Goal: Task Accomplishment & Management: Use online tool/utility

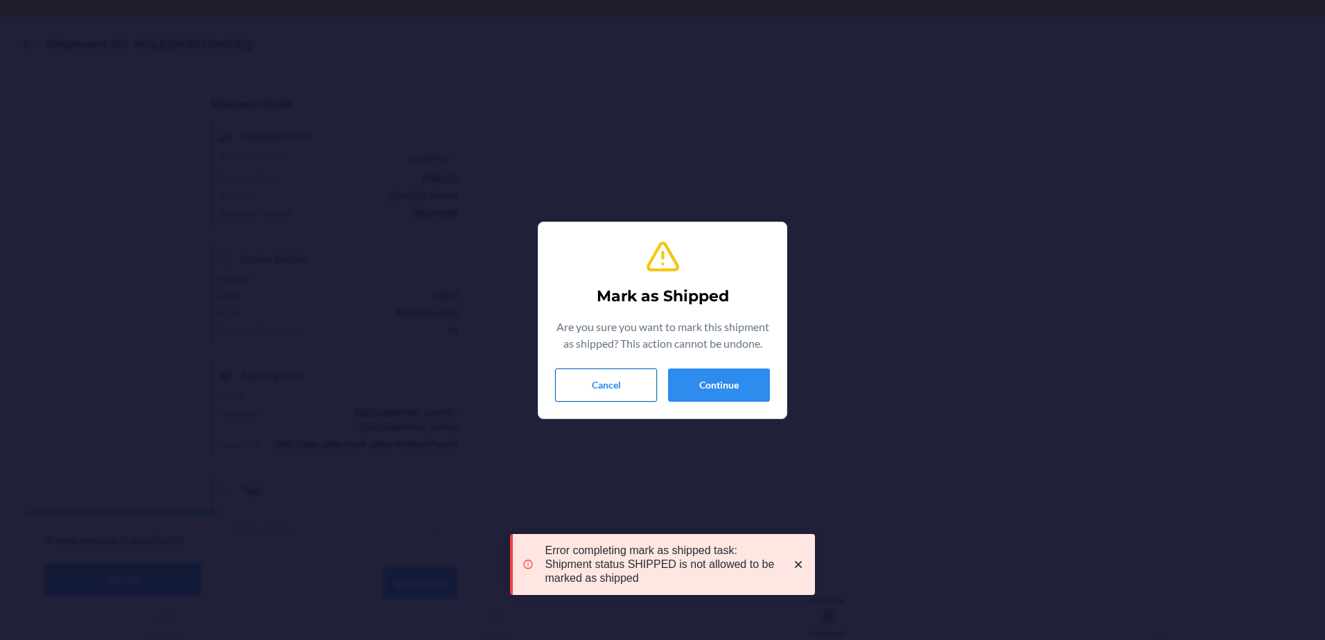
scroll to position [27, 0]
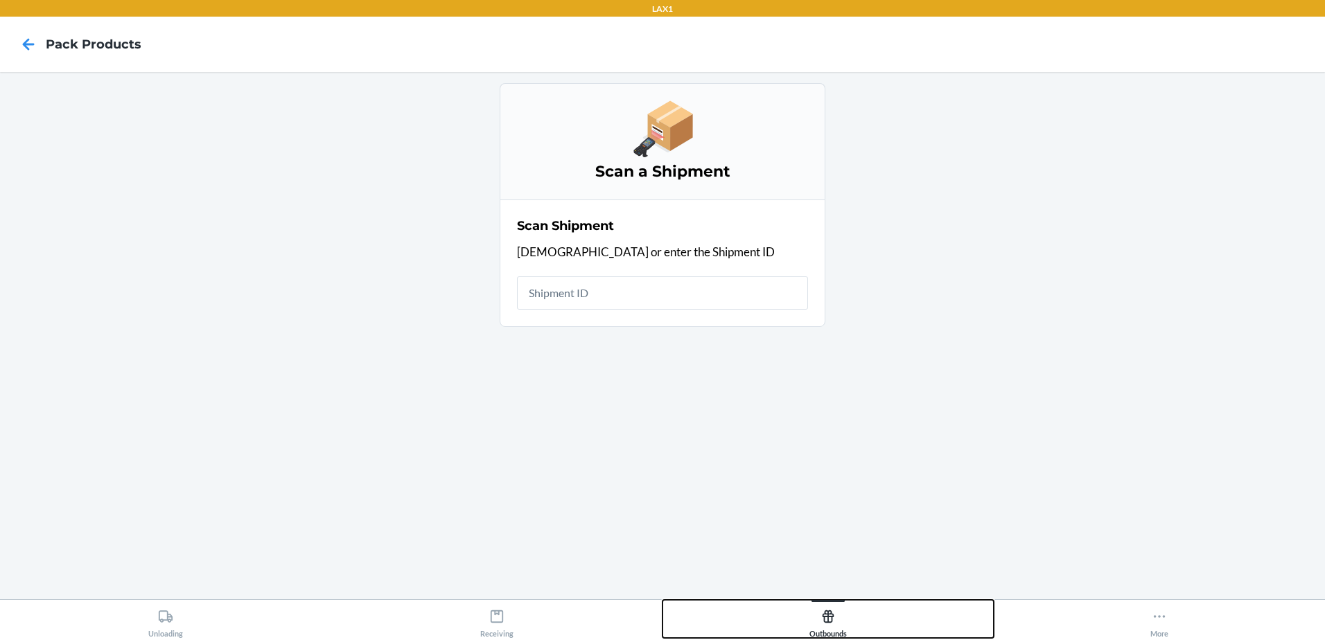
click at [841, 627] on div "Outbounds" at bounding box center [827, 621] width 37 height 35
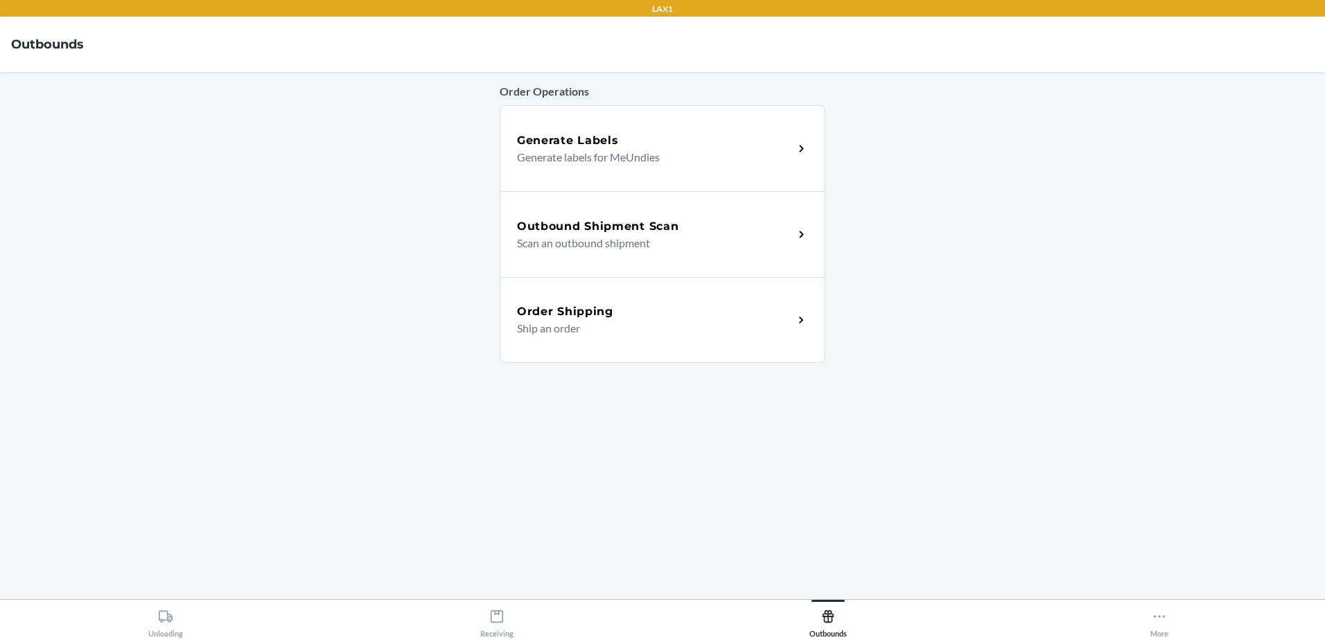
click at [636, 156] on p "Generate labels for MeUndies" at bounding box center [649, 157] width 265 height 17
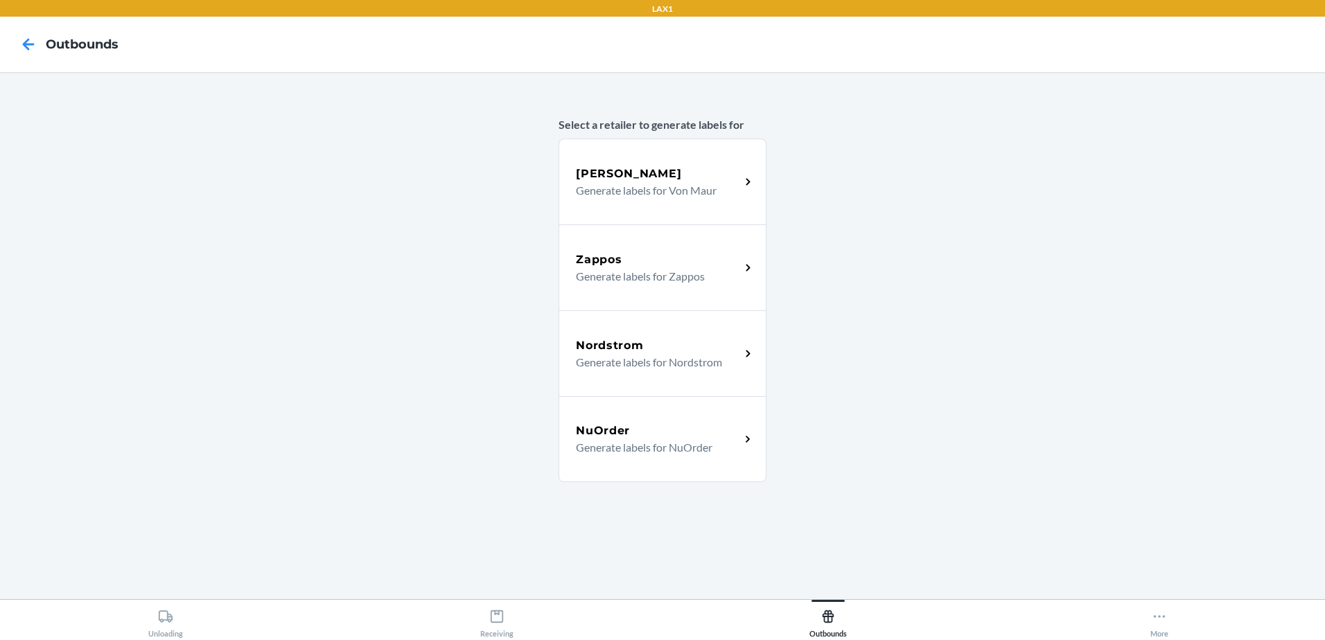
click at [686, 283] on p "Generate labels for Zappos" at bounding box center [652, 276] width 153 height 17
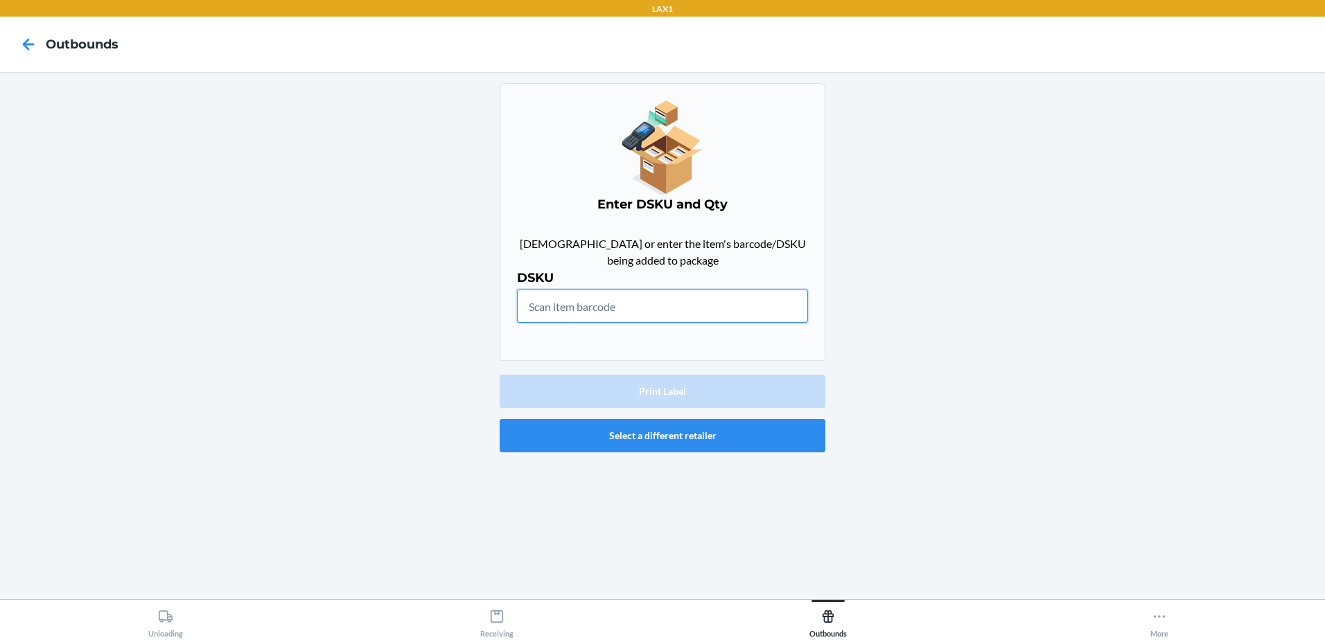
click at [694, 315] on input "text" at bounding box center [662, 306] width 291 height 33
type input "M620-SDS-M"
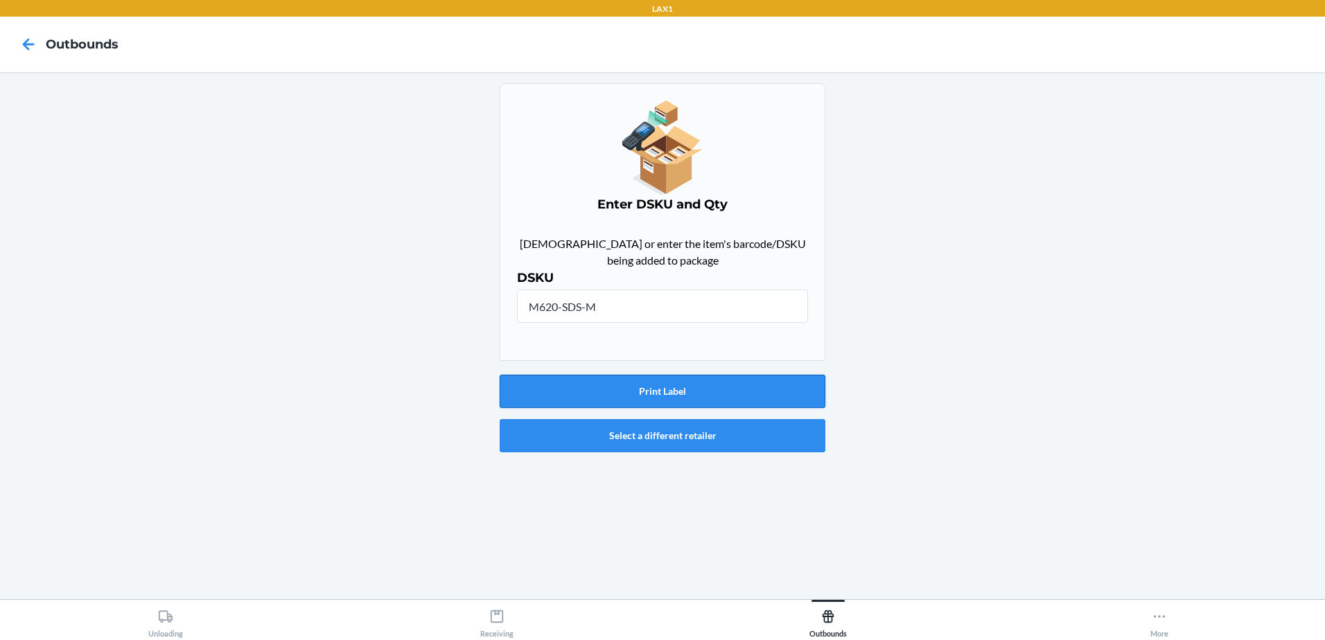
click at [734, 395] on button "Print Label" at bounding box center [663, 391] width 326 height 33
click at [34, 37] on icon at bounding box center [29, 45] width 24 height 24
click at [1188, 639] on div "Unloading Receiving Outbounds More" at bounding box center [662, 619] width 1325 height 41
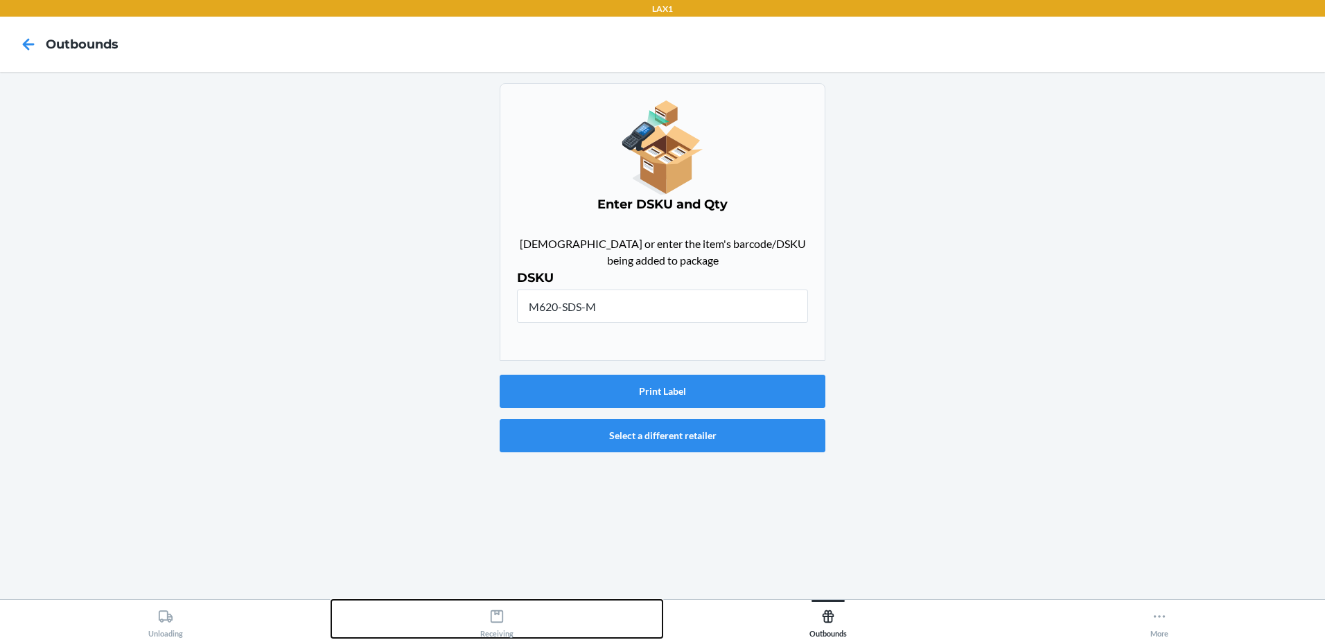
click at [502, 626] on div "Receiving" at bounding box center [496, 621] width 33 height 35
